Goal: Information Seeking & Learning: Learn about a topic

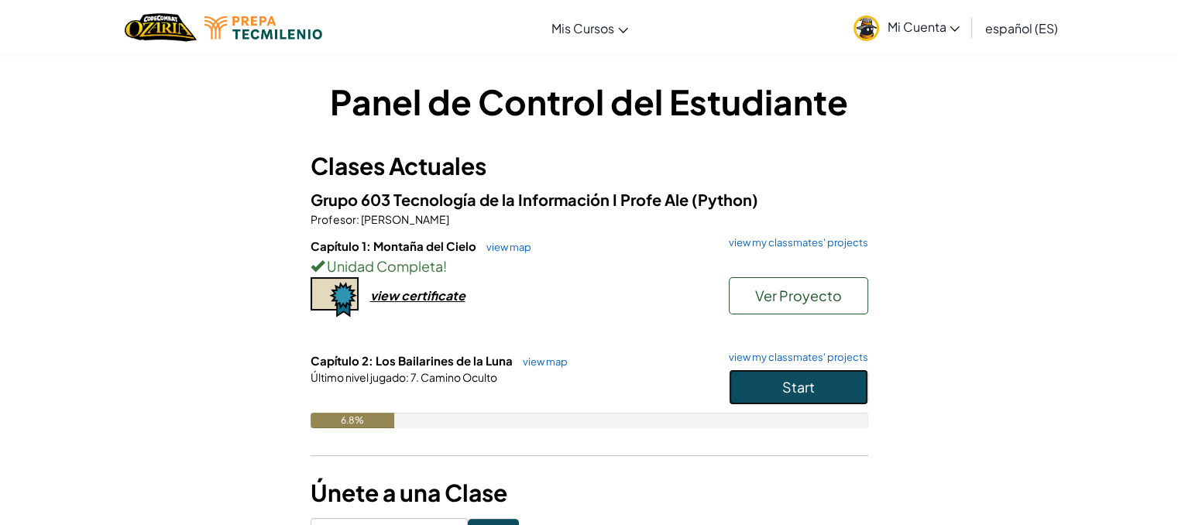
click at [750, 369] on button "Start" at bounding box center [798, 387] width 139 height 36
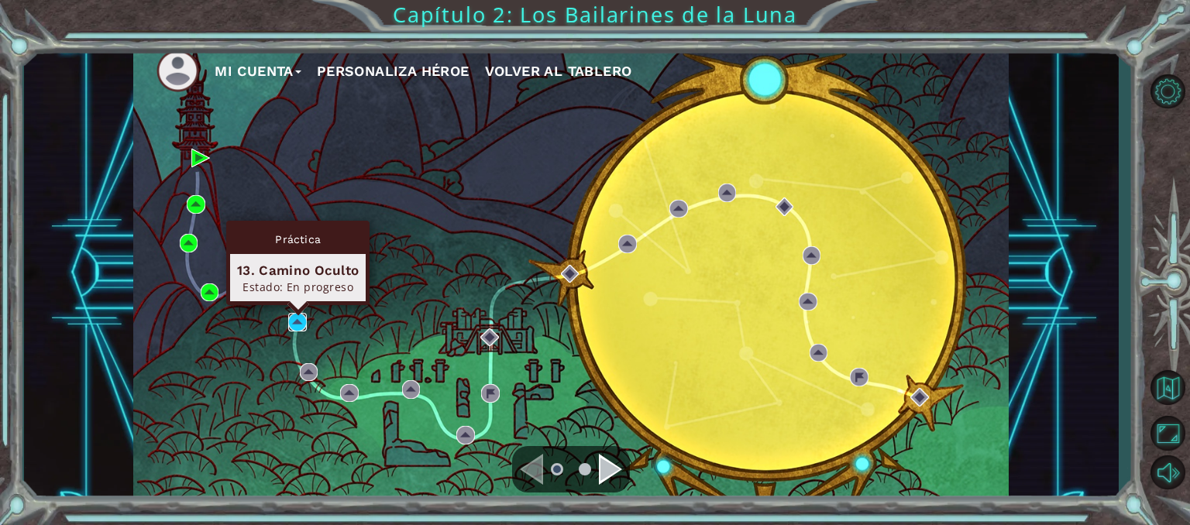
click at [288, 329] on img at bounding box center [297, 322] width 19 height 19
